Goal: Transaction & Acquisition: Download file/media

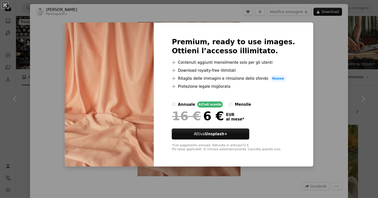
scroll to position [65, 0]
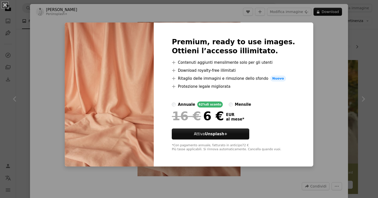
click at [332, 55] on div "An X shape Premium, ready to use images. Ottieni l’accesso illimitato. A plus s…" at bounding box center [189, 99] width 378 height 198
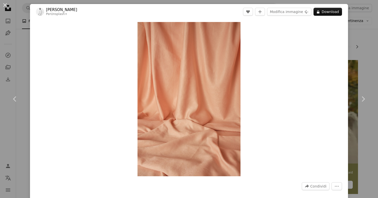
click at [24, 43] on div "An X shape Chevron left Chevron right [PERSON_NAME] Per Unsplash+ A heart A plu…" at bounding box center [189, 99] width 378 height 198
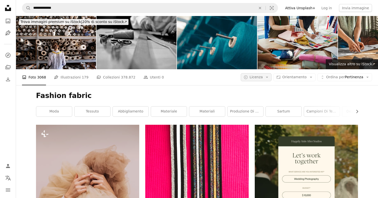
click at [261, 74] on button "A copyright icon © Licenza Arrow down" at bounding box center [256, 77] width 31 height 8
click at [264, 115] on span "Gratuita" at bounding box center [270, 117] width 31 height 5
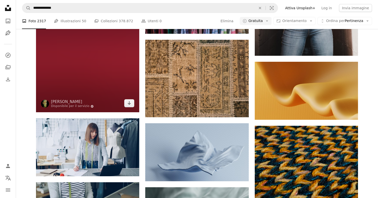
scroll to position [4411, 0]
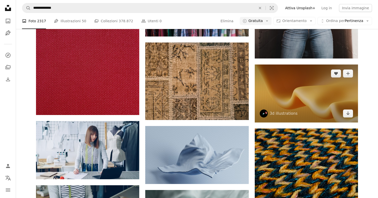
click at [265, 82] on img at bounding box center [306, 94] width 103 height 58
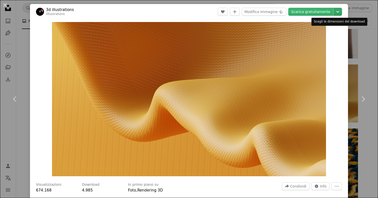
click at [340, 12] on icon "Chevron down" at bounding box center [338, 12] width 8 height 6
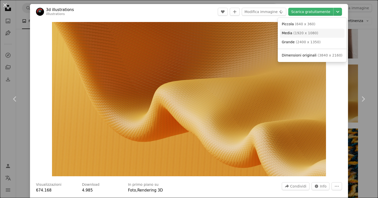
click at [321, 35] on link "Media ( 1920 x 1080 )" at bounding box center [312, 33] width 65 height 9
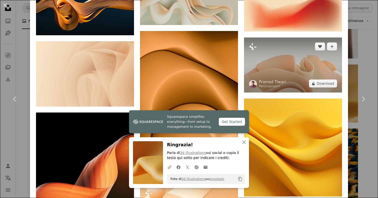
scroll to position [441, 0]
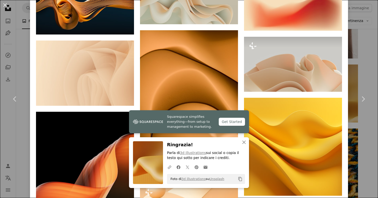
click at [366, 70] on div "An X shape Chevron left Chevron right Squarespace simplifies everything—from se…" at bounding box center [189, 99] width 378 height 198
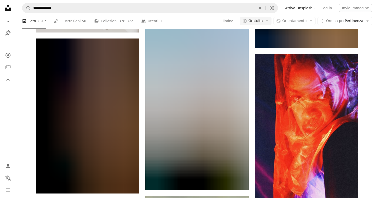
scroll to position [8367, 0]
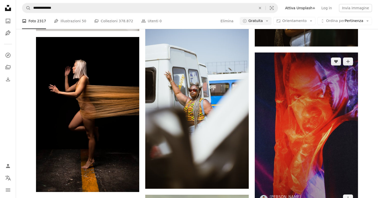
click at [278, 112] on img at bounding box center [306, 130] width 103 height 155
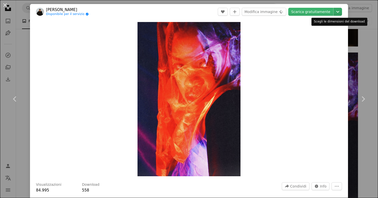
click at [340, 14] on icon "Chevron down" at bounding box center [338, 12] width 8 height 6
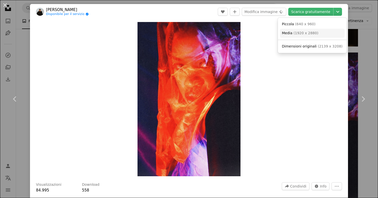
click at [323, 31] on link "Media ( 1920 x 2880 )" at bounding box center [312, 33] width 65 height 9
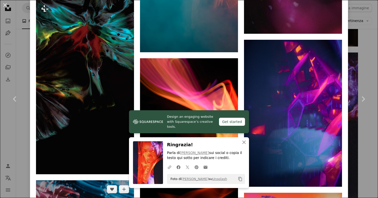
scroll to position [1716, 0]
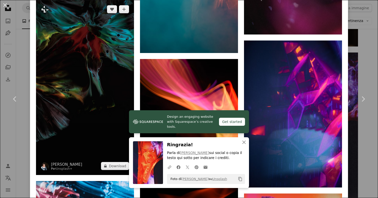
click at [90, 116] on img at bounding box center [85, 87] width 98 height 175
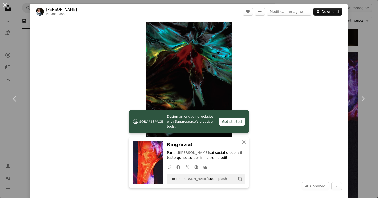
click at [365, 54] on div "An X shape Chevron left Chevron right Design an engaging website with Squarespa…" at bounding box center [189, 99] width 378 height 198
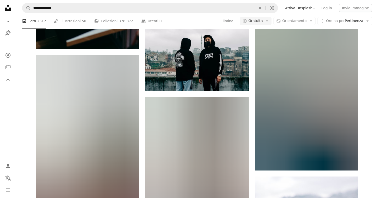
scroll to position [10288, 0]
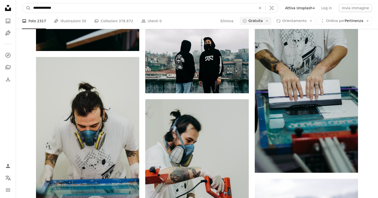
click at [125, 5] on input "**********" at bounding box center [143, 8] width 224 height 10
type input "**********"
click at [27, 8] on button "A magnifying glass" at bounding box center [26, 8] width 9 height 10
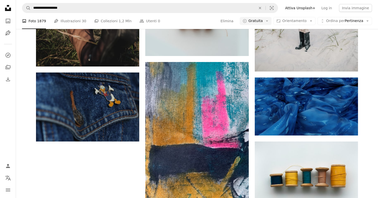
scroll to position [742, 0]
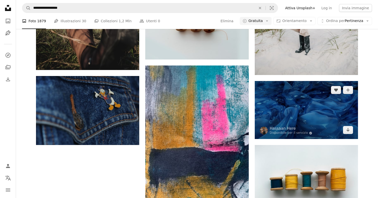
click at [287, 116] on img at bounding box center [306, 110] width 103 height 58
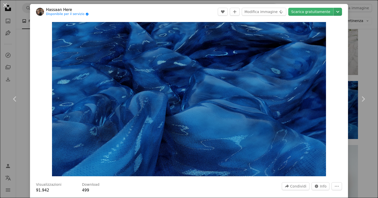
click at [336, 13] on icon "Chevron down" at bounding box center [338, 12] width 8 height 6
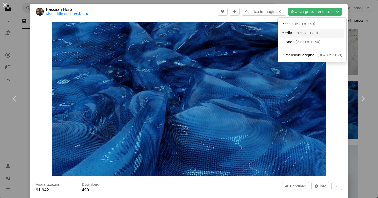
click at [323, 33] on link "Media ( 1920 x 1080 )" at bounding box center [312, 33] width 65 height 9
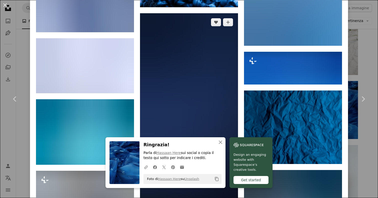
scroll to position [1140, 0]
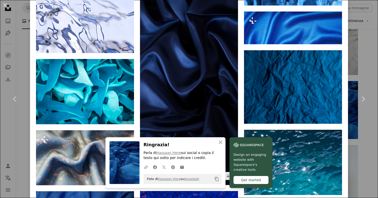
click at [180, 72] on img at bounding box center [189, 79] width 98 height 212
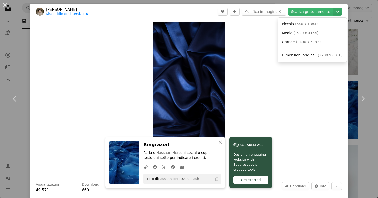
click at [338, 9] on icon "Chevron down" at bounding box center [338, 12] width 8 height 6
click at [321, 31] on link "Media ( 1920 x 4154 )" at bounding box center [312, 33] width 65 height 9
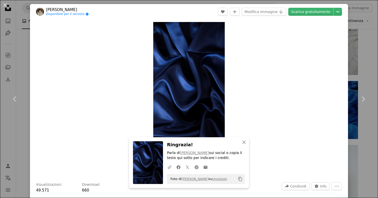
click at [90, 117] on div "Zoom in" at bounding box center [189, 99] width 318 height 159
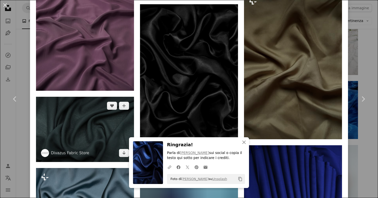
scroll to position [1136, 0]
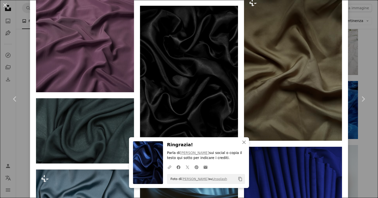
click at [28, 48] on div "An X shape Chevron left Chevron right An X shape Chiudi Ringrazia! Parla di [PE…" at bounding box center [189, 99] width 378 height 198
